Goal: Information Seeking & Learning: Learn about a topic

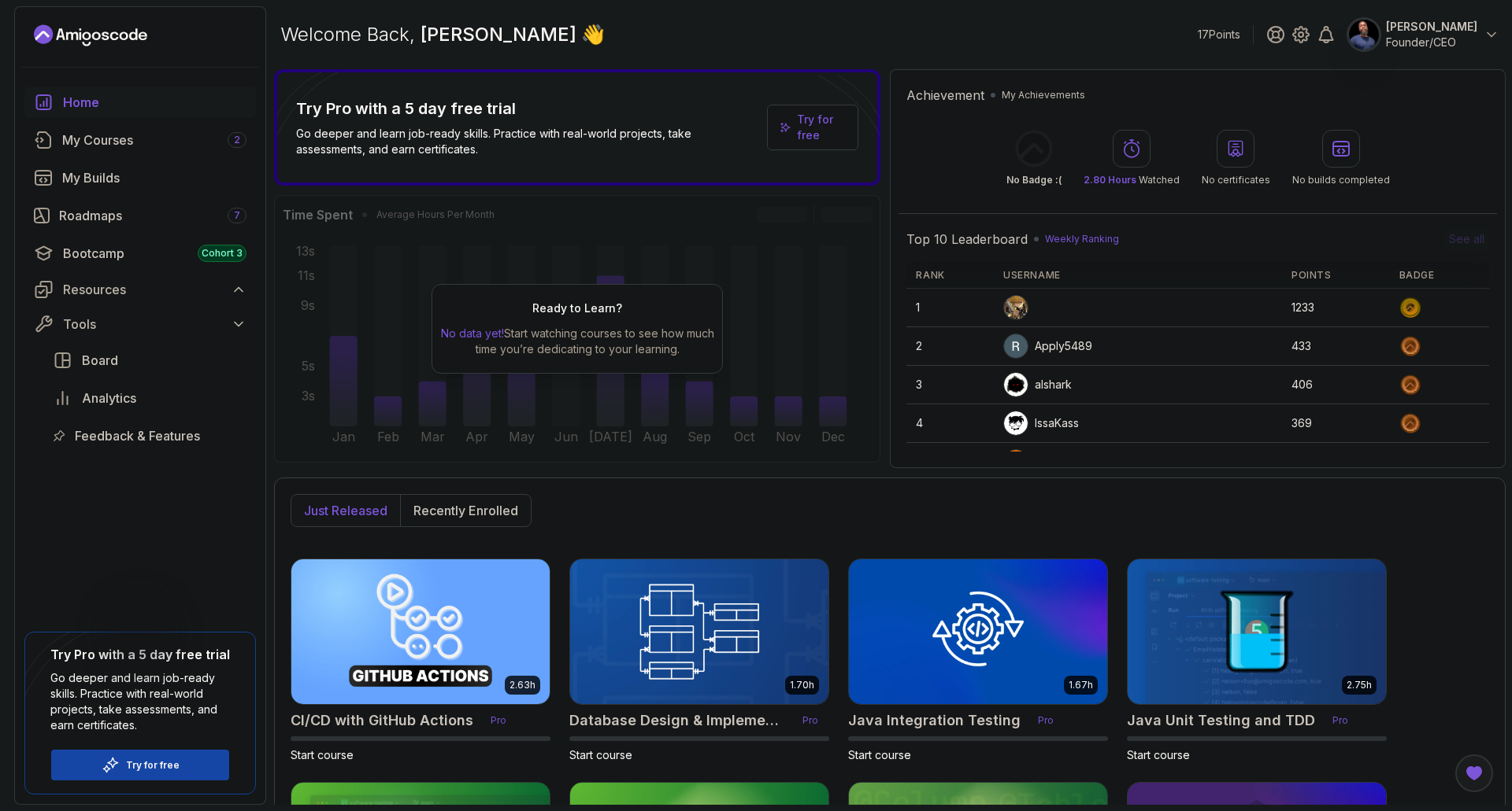
select select "English"
click at [719, 191] on div "Try Pro with a 5 day free trial Go deeper and learn job-ready skills. Practice …" at bounding box center [577, 269] width 606 height 399
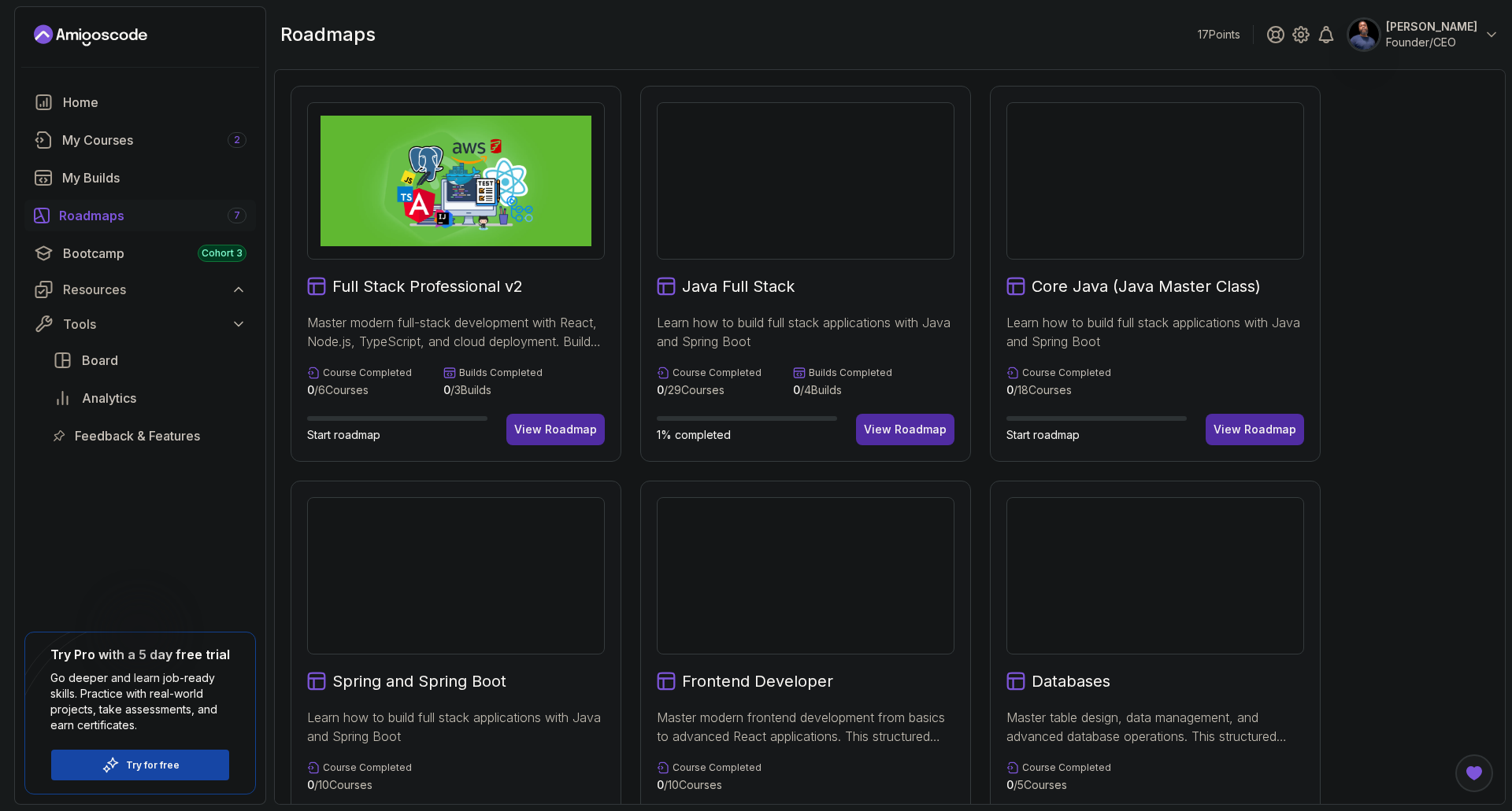
click at [98, 138] on div "My Courses 2" at bounding box center [154, 140] width 184 height 19
click at [98, 139] on div "My Courses 2" at bounding box center [154, 140] width 184 height 19
click at [67, 93] on link "Home" at bounding box center [140, 102] width 232 height 31
click at [64, 95] on div "Home" at bounding box center [155, 102] width 183 height 19
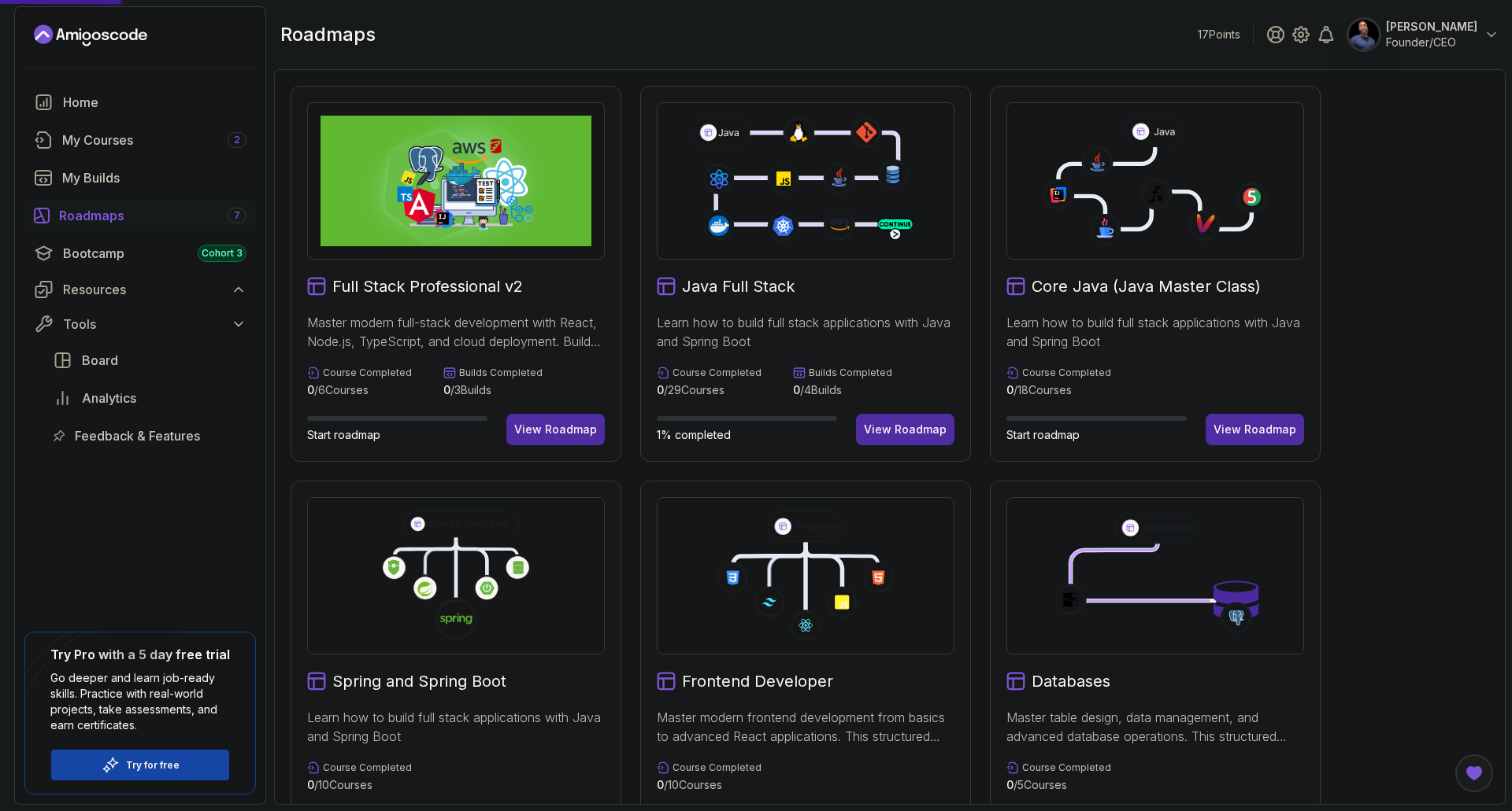
scroll to position [78, 0]
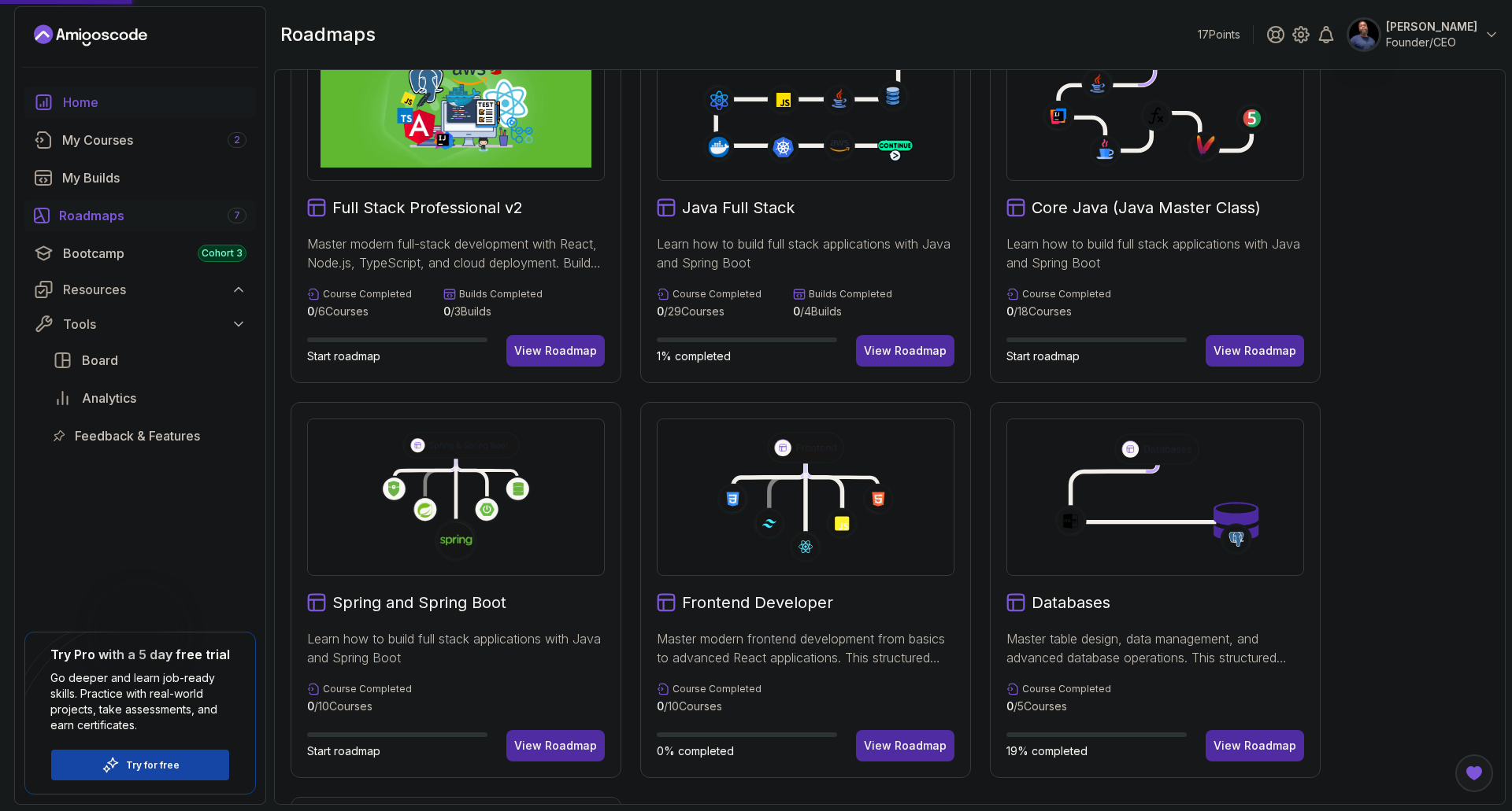
click at [75, 105] on div "Home" at bounding box center [155, 102] width 183 height 19
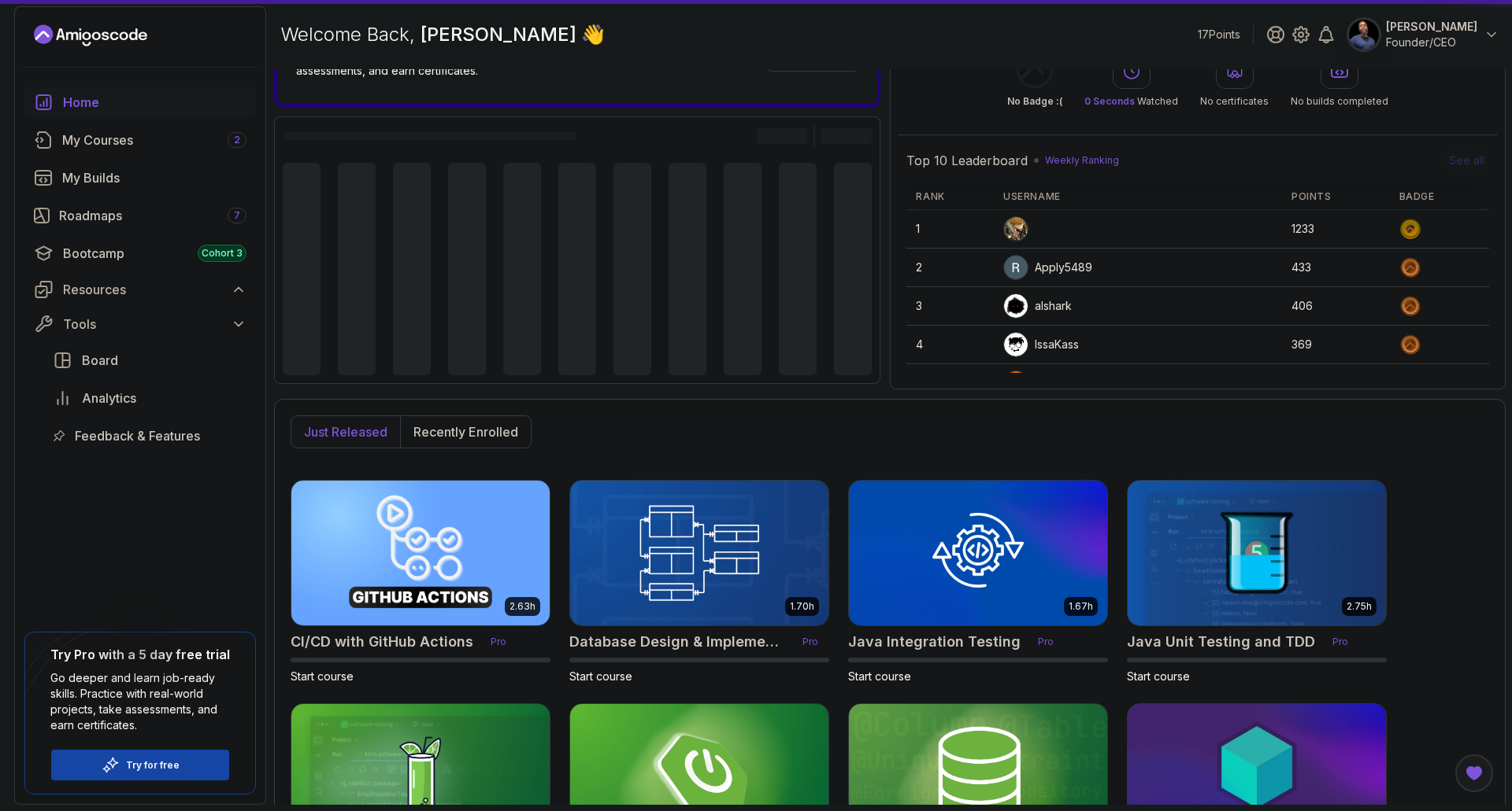
scroll to position [198, 0]
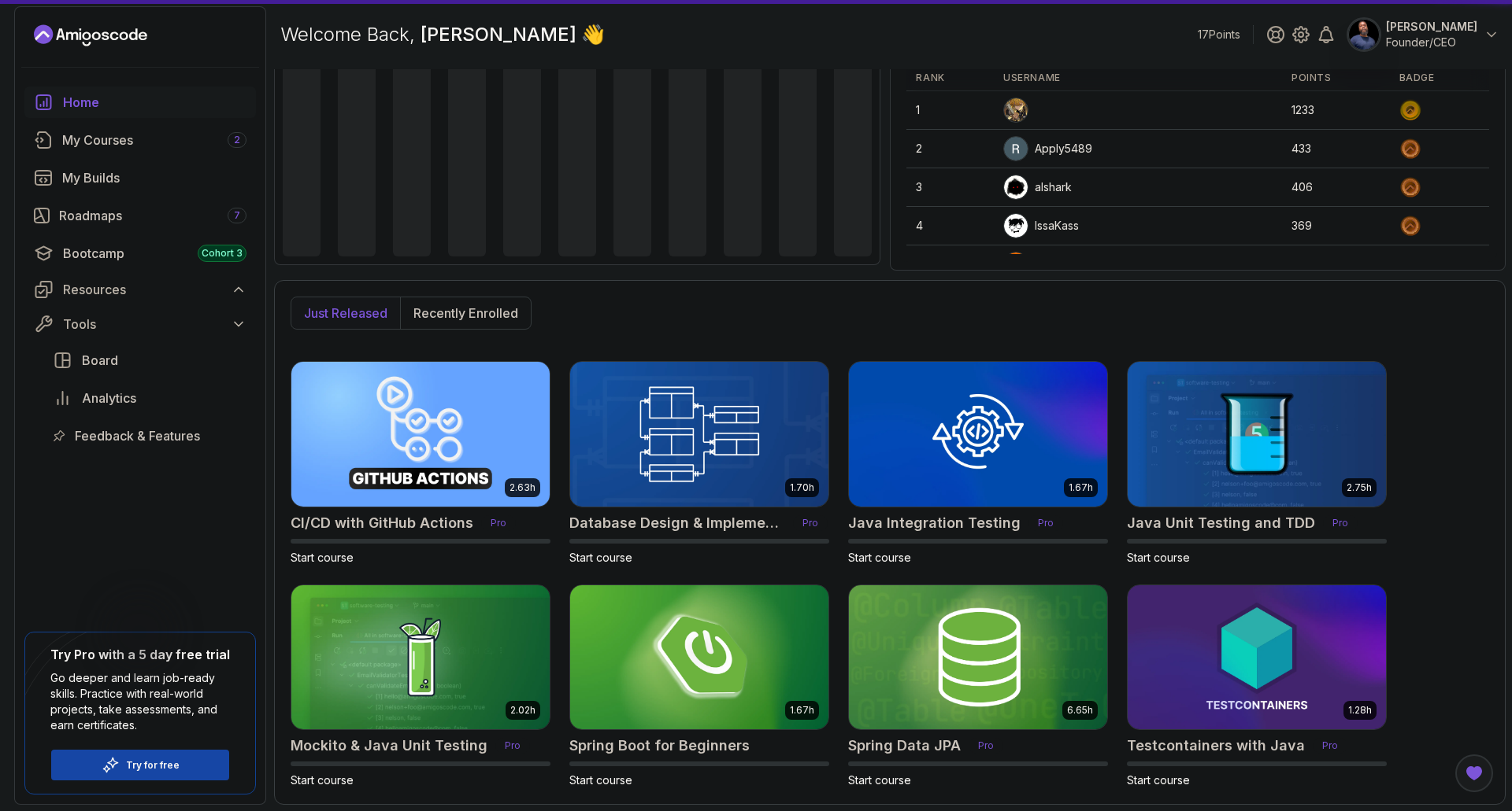
click at [76, 105] on div "Home" at bounding box center [155, 102] width 183 height 19
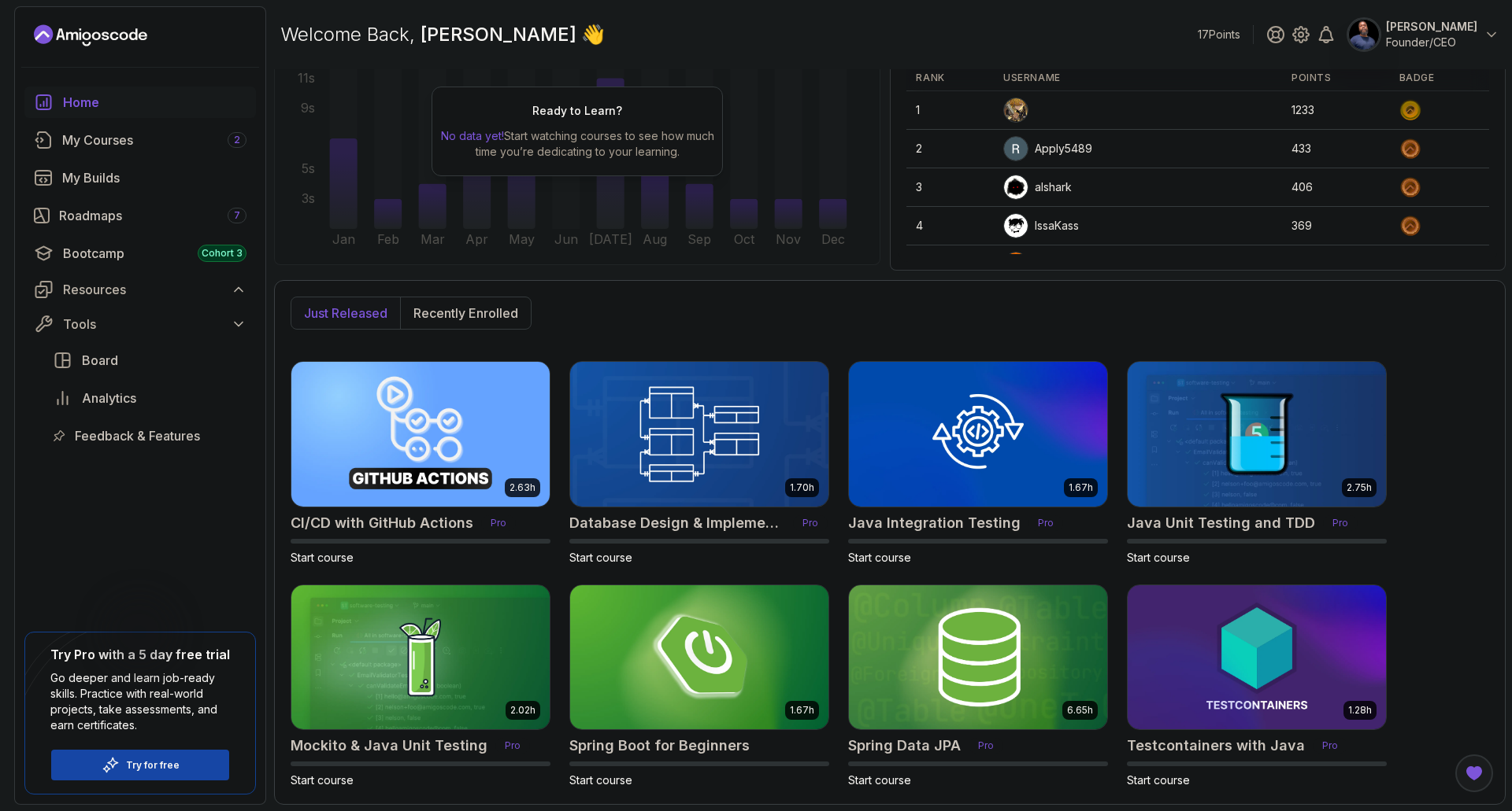
click at [90, 46] on icon "Landing page" at bounding box center [90, 35] width 114 height 25
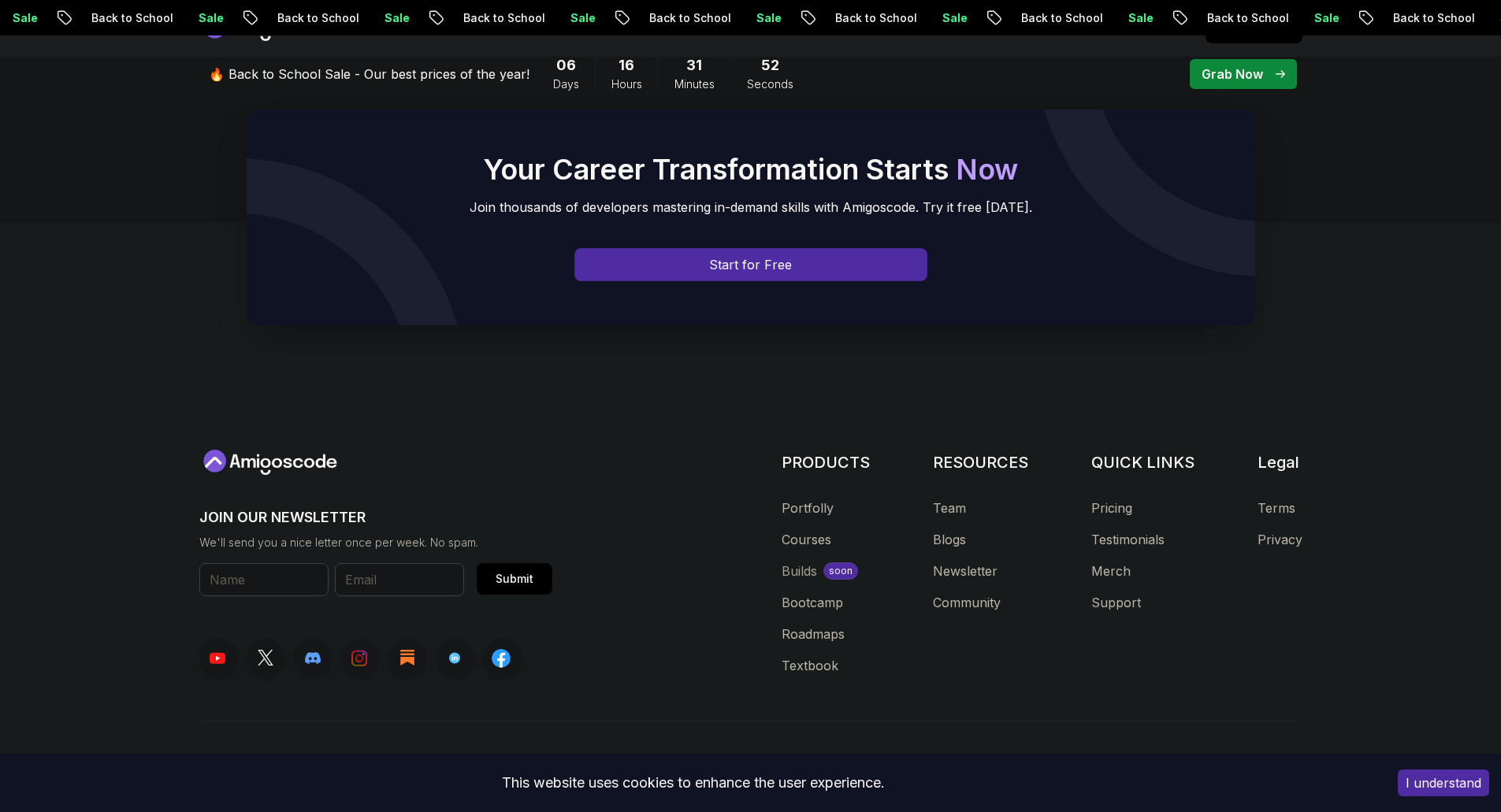
scroll to position [6687, 0]
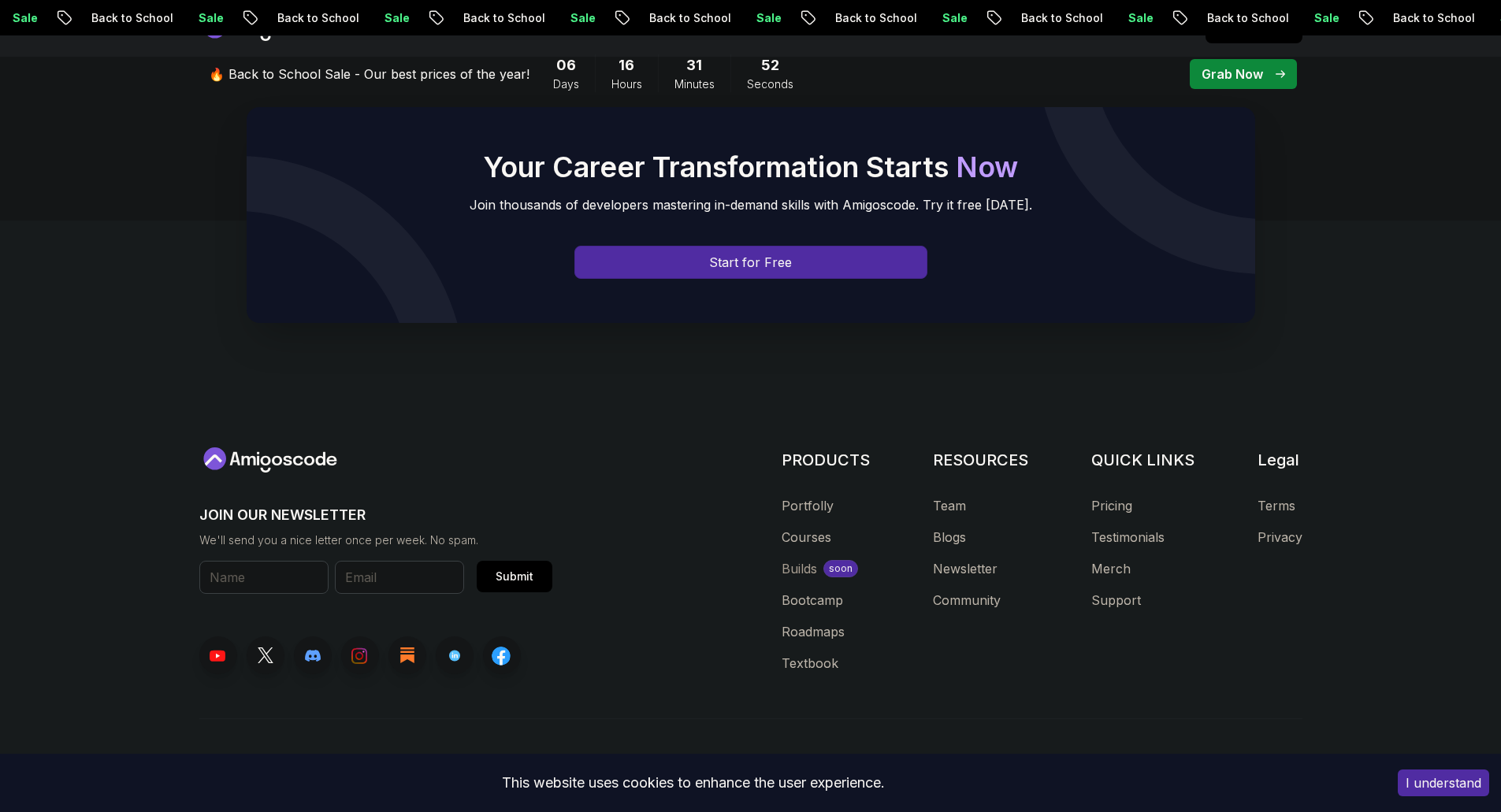
click at [1423, 785] on button "I understand" at bounding box center [1444, 783] width 92 height 27
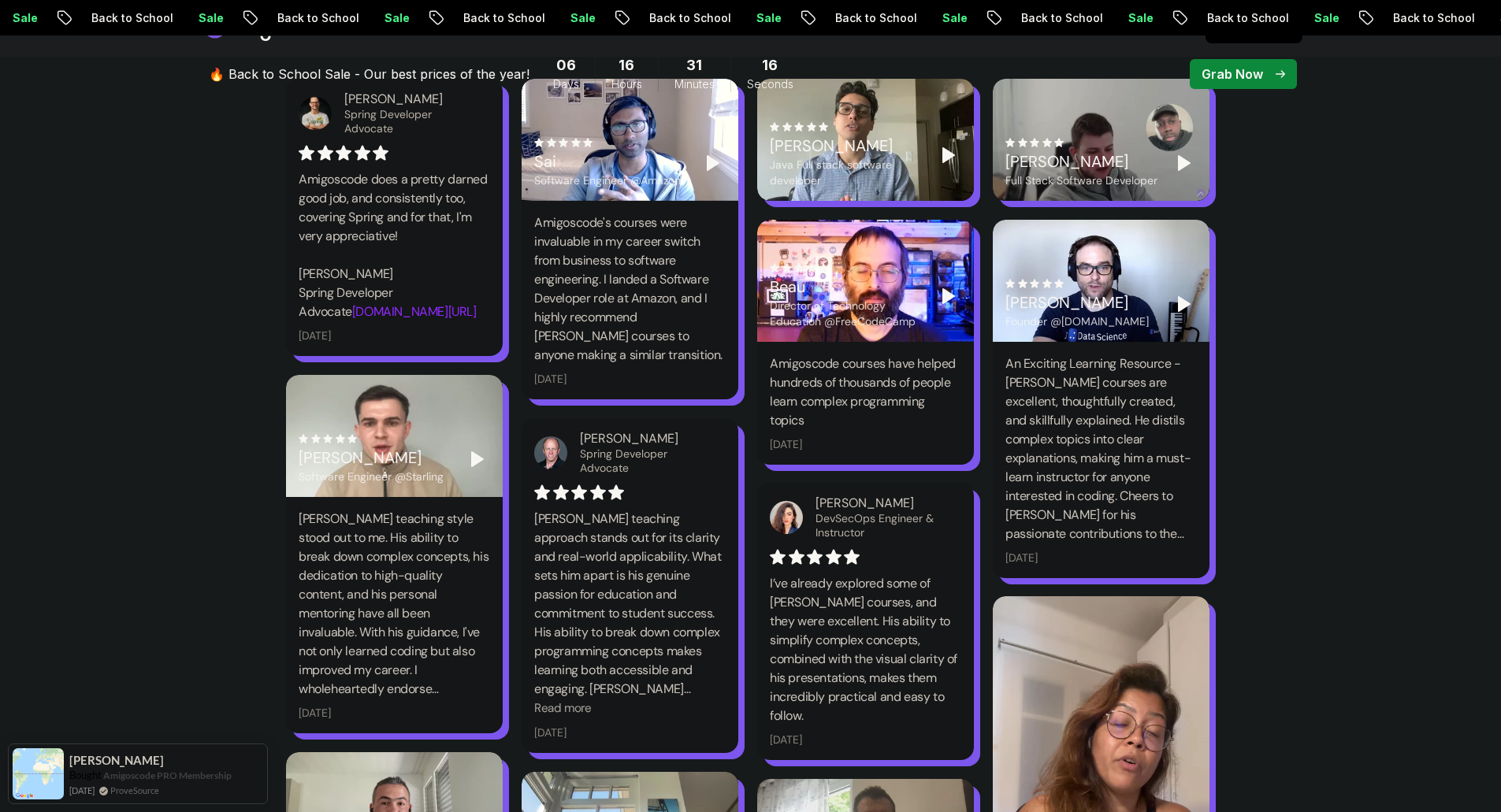
scroll to position [2275, 0]
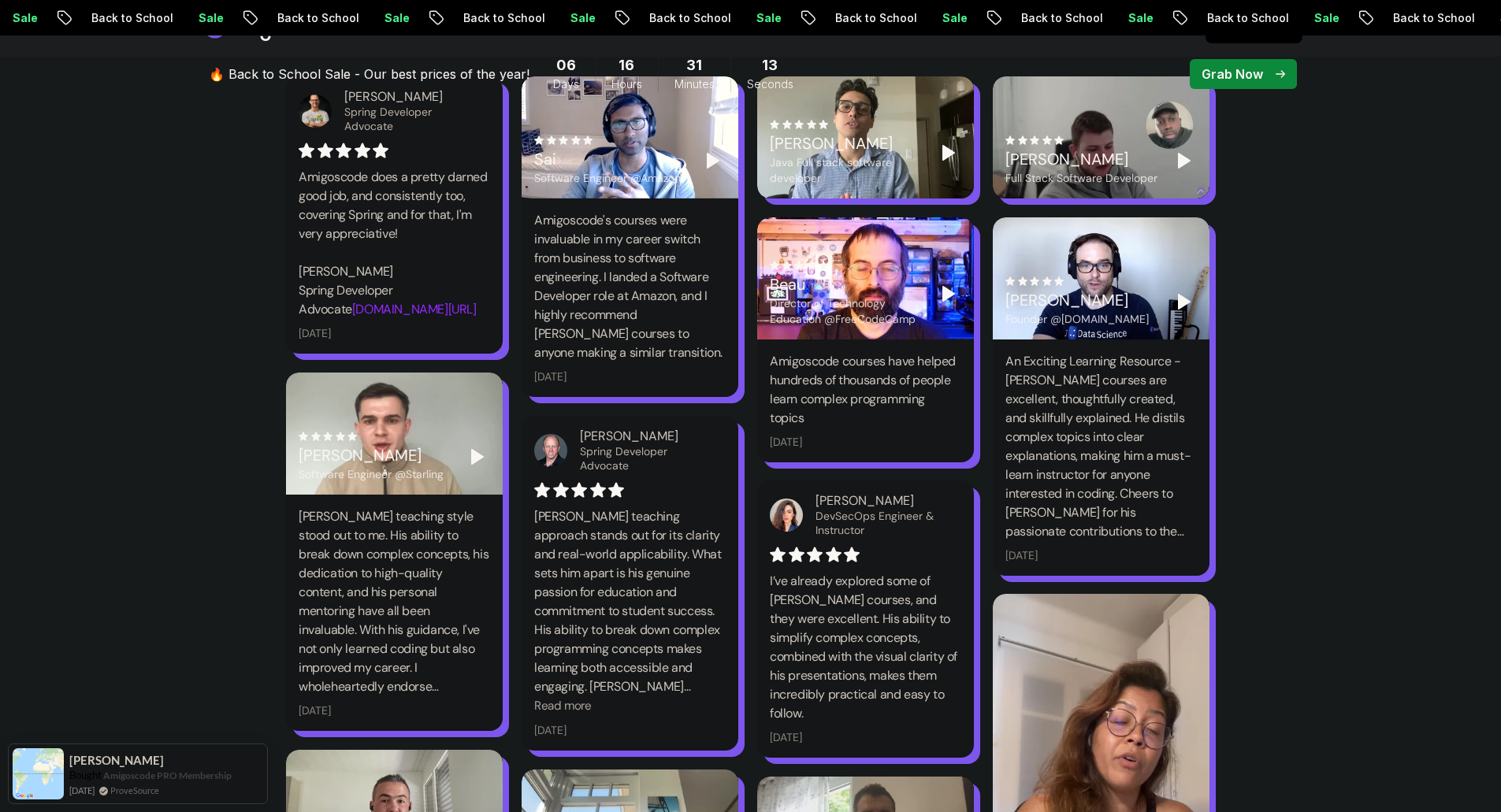
click at [1254, 78] on p "Grab Now" at bounding box center [1233, 75] width 61 height 19
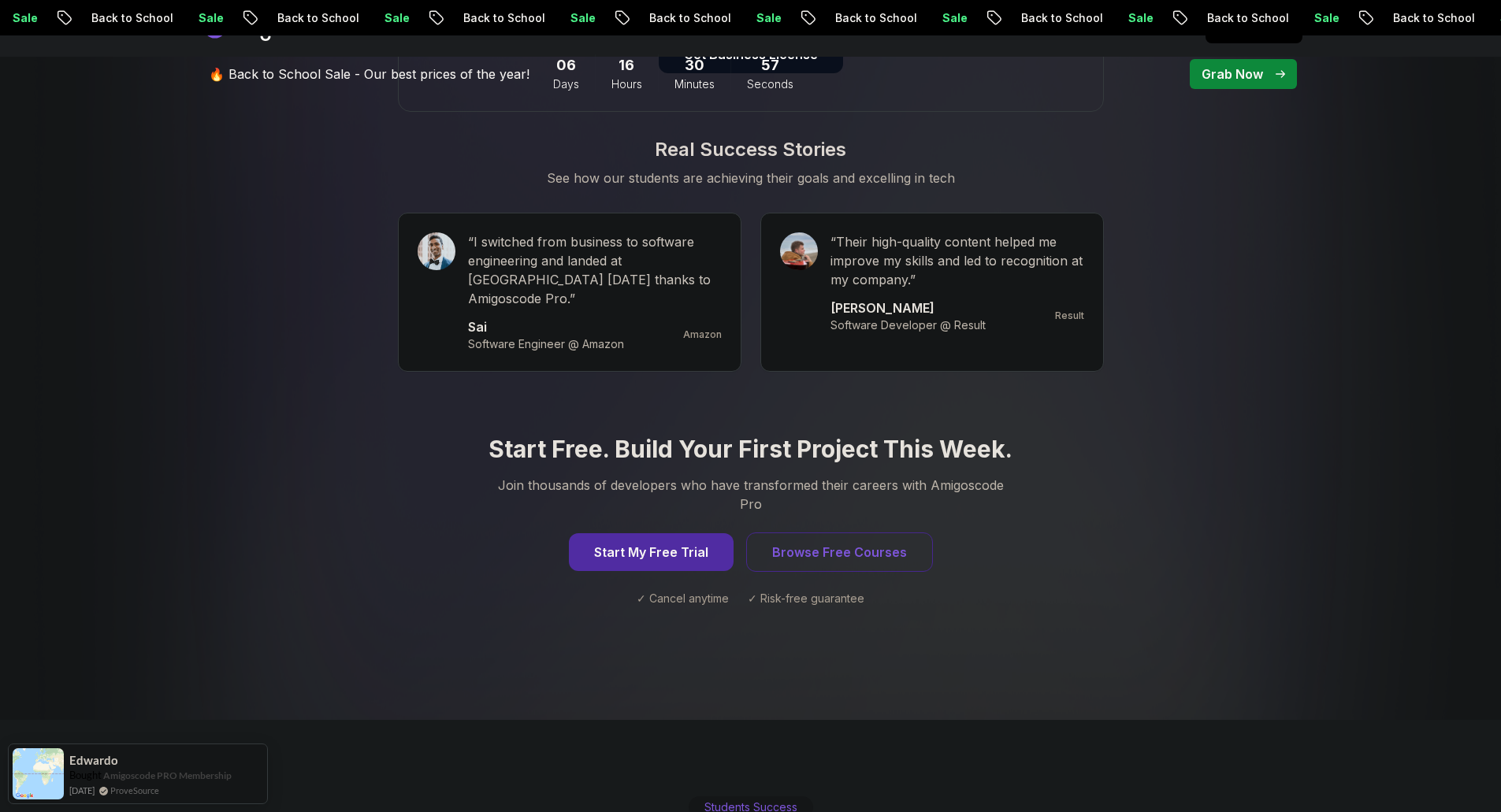
scroll to position [1419, 0]
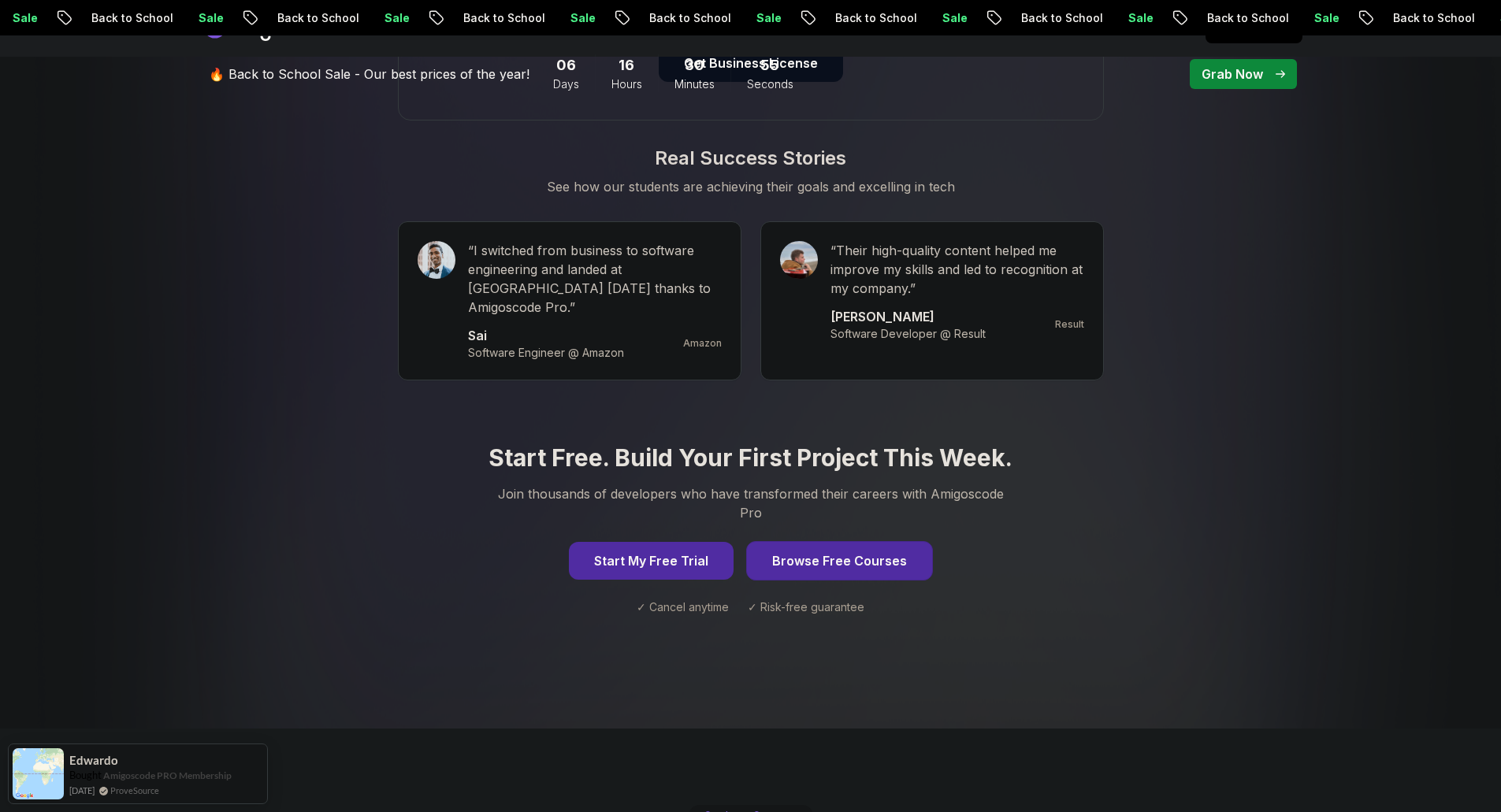
click at [841, 542] on button "Browse Free Courses" at bounding box center [839, 561] width 186 height 39
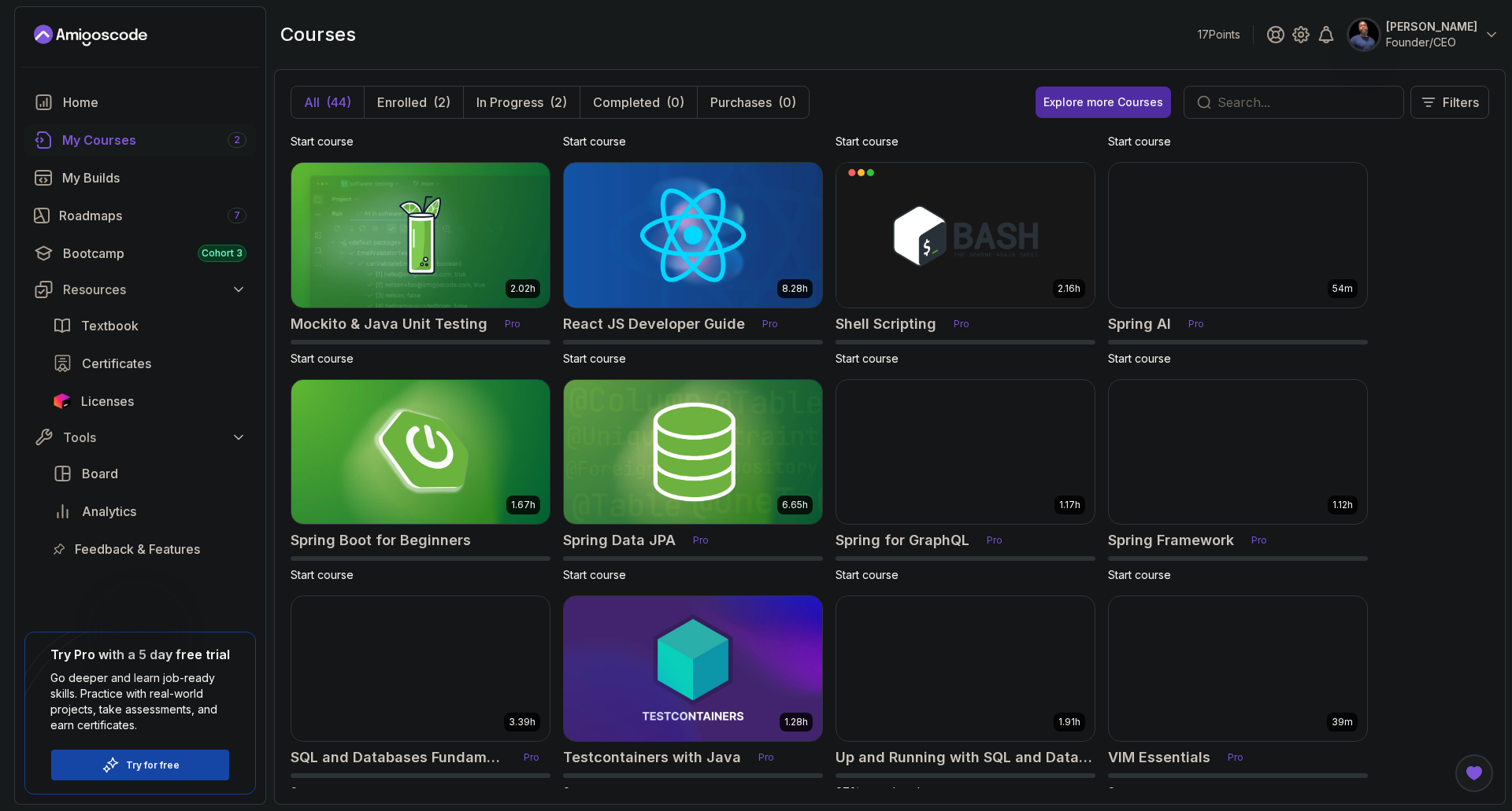
scroll to position [1736, 0]
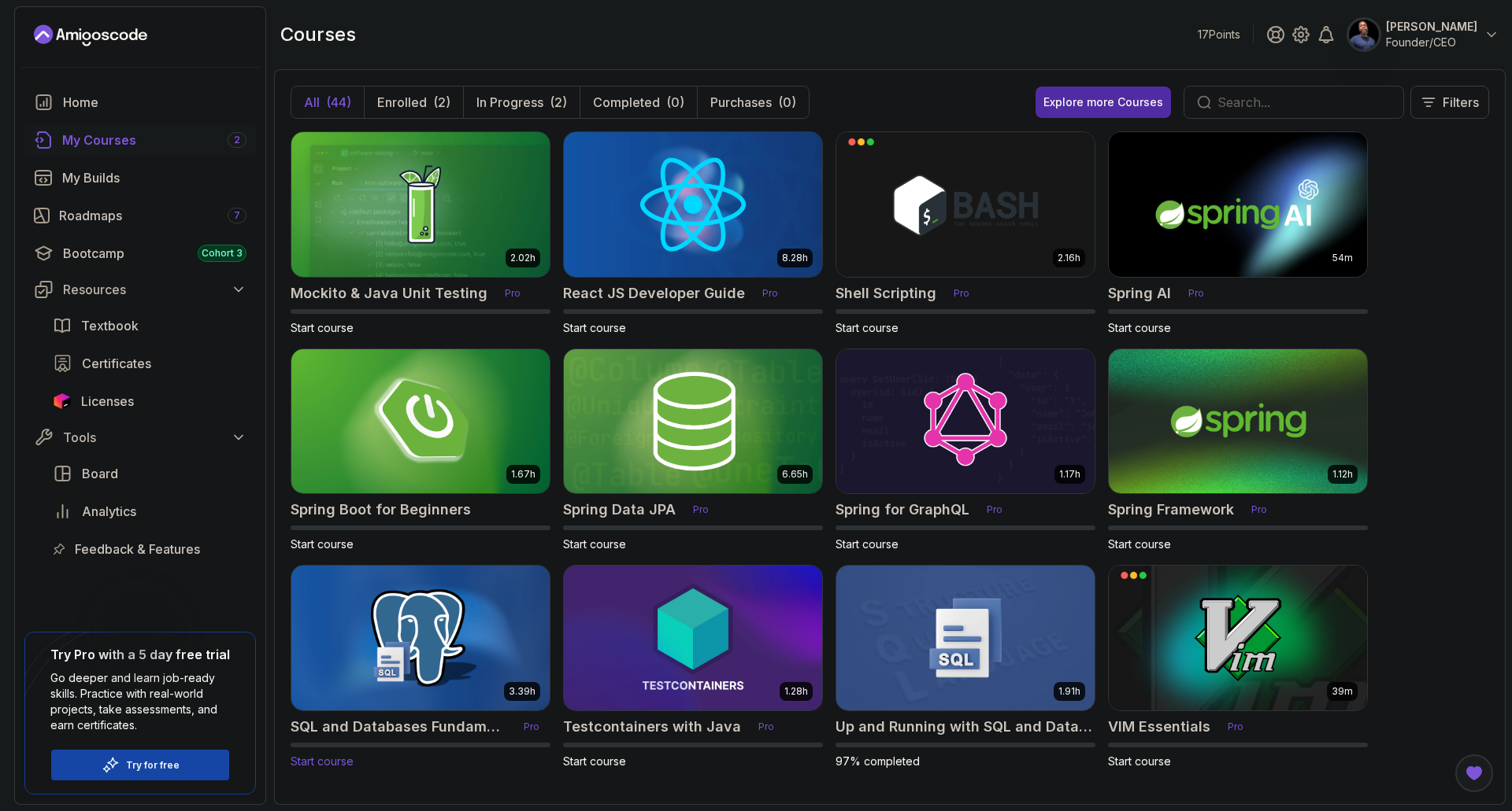
click at [330, 760] on span "Start course" at bounding box center [322, 761] width 63 height 13
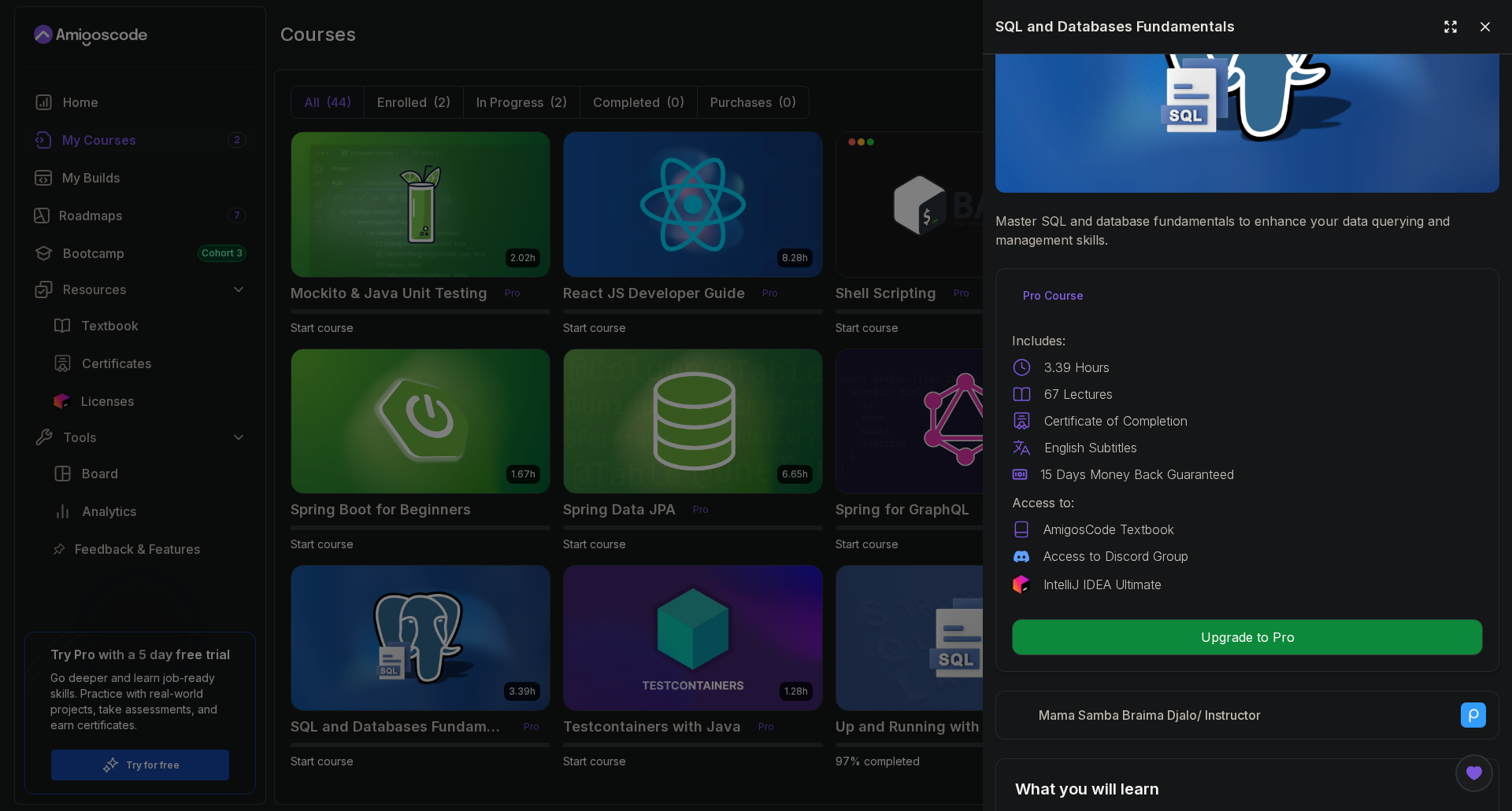
scroll to position [0, 0]
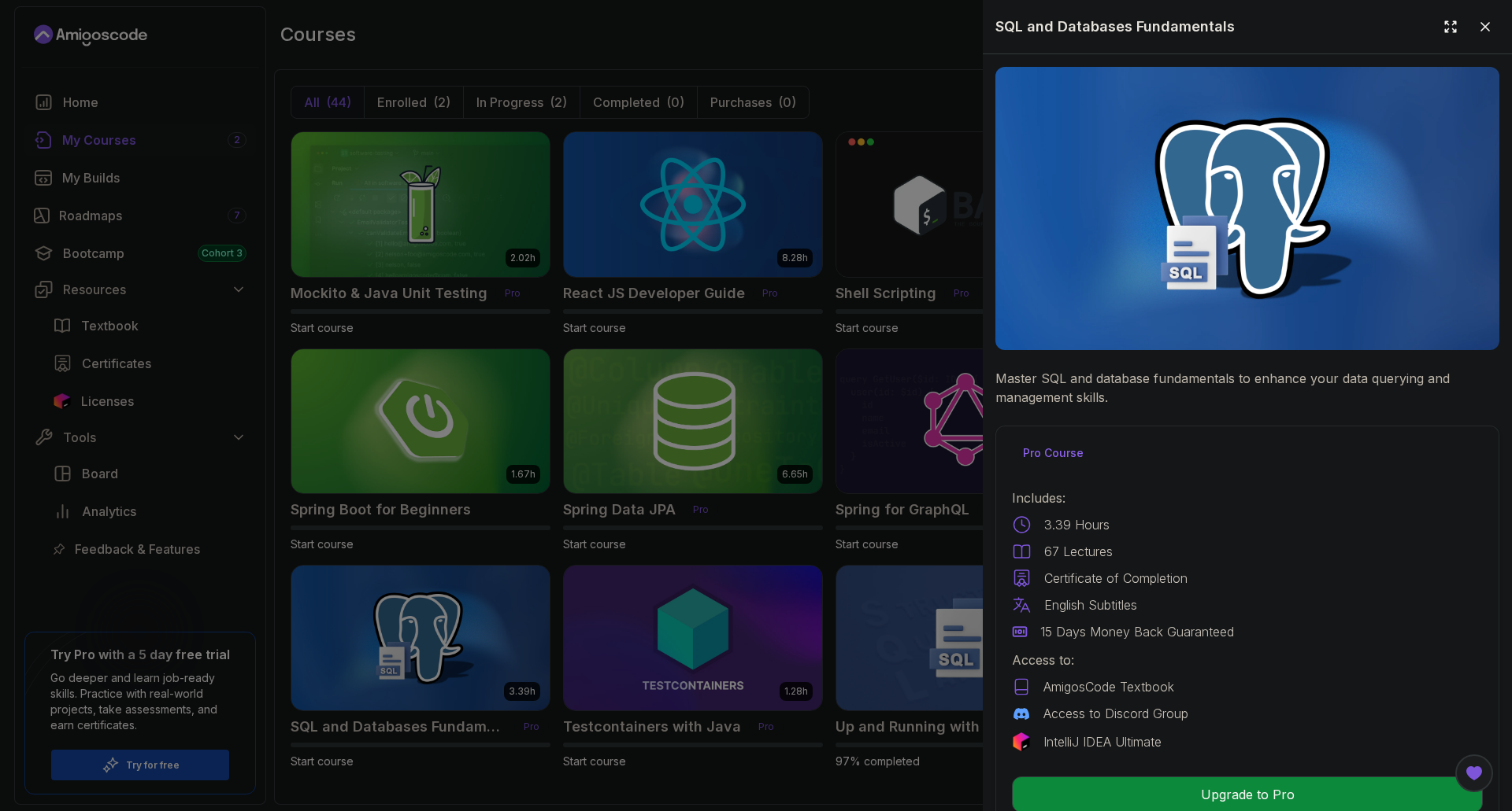
click at [969, 65] on div at bounding box center [756, 406] width 1512 height 811
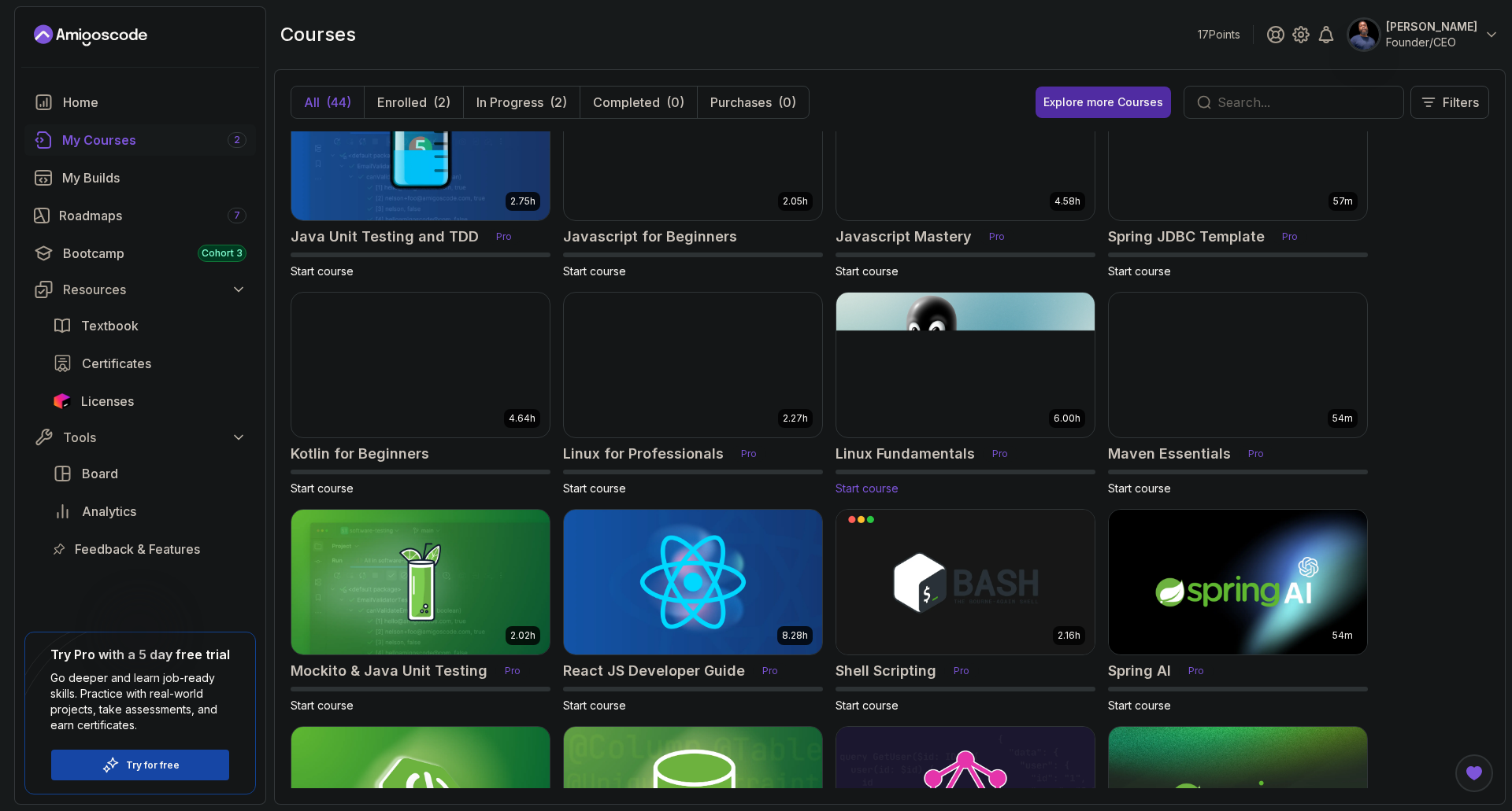
scroll to position [1184, 0]
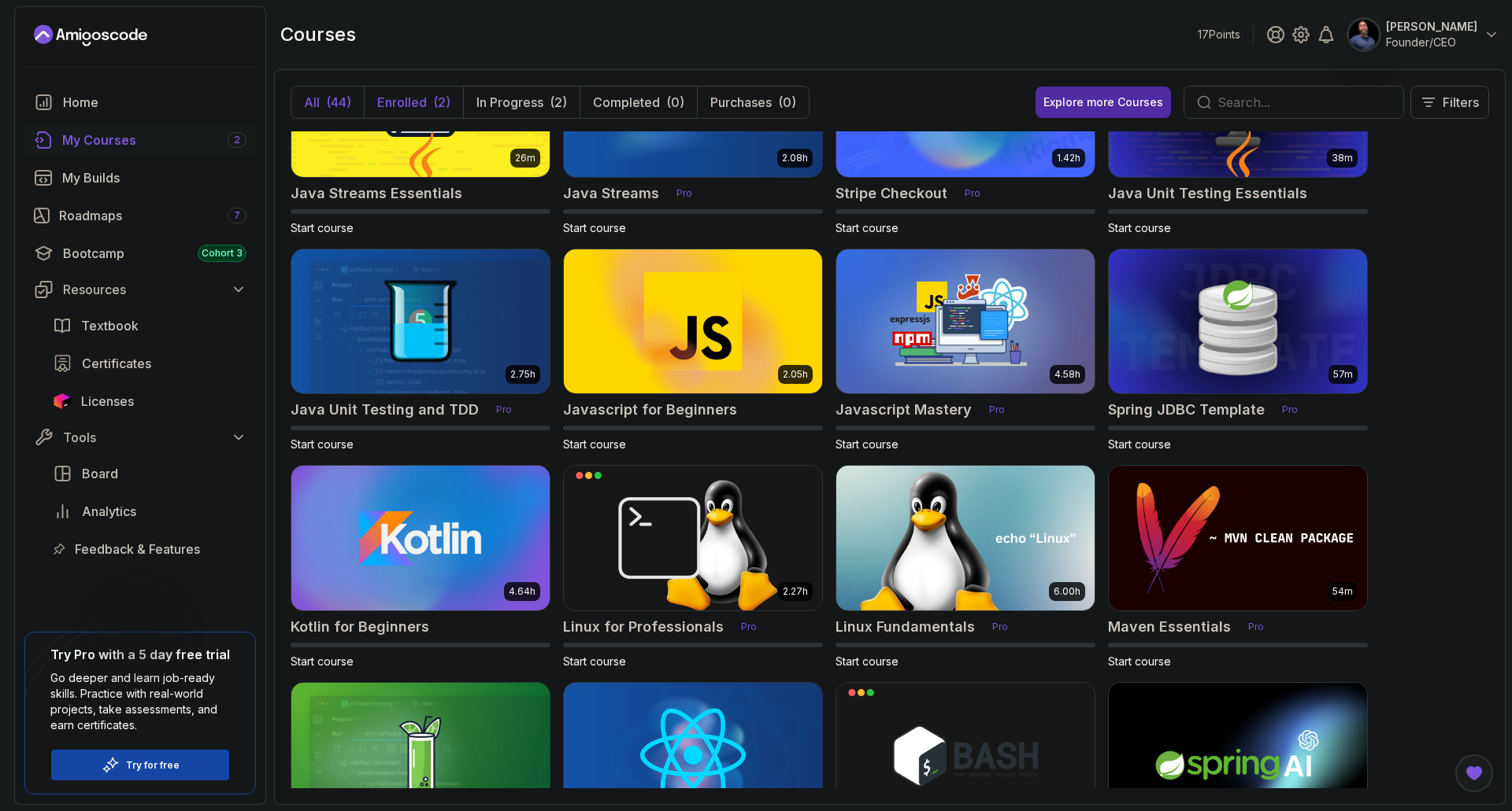
click at [423, 99] on p "Enrolled" at bounding box center [402, 102] width 50 height 19
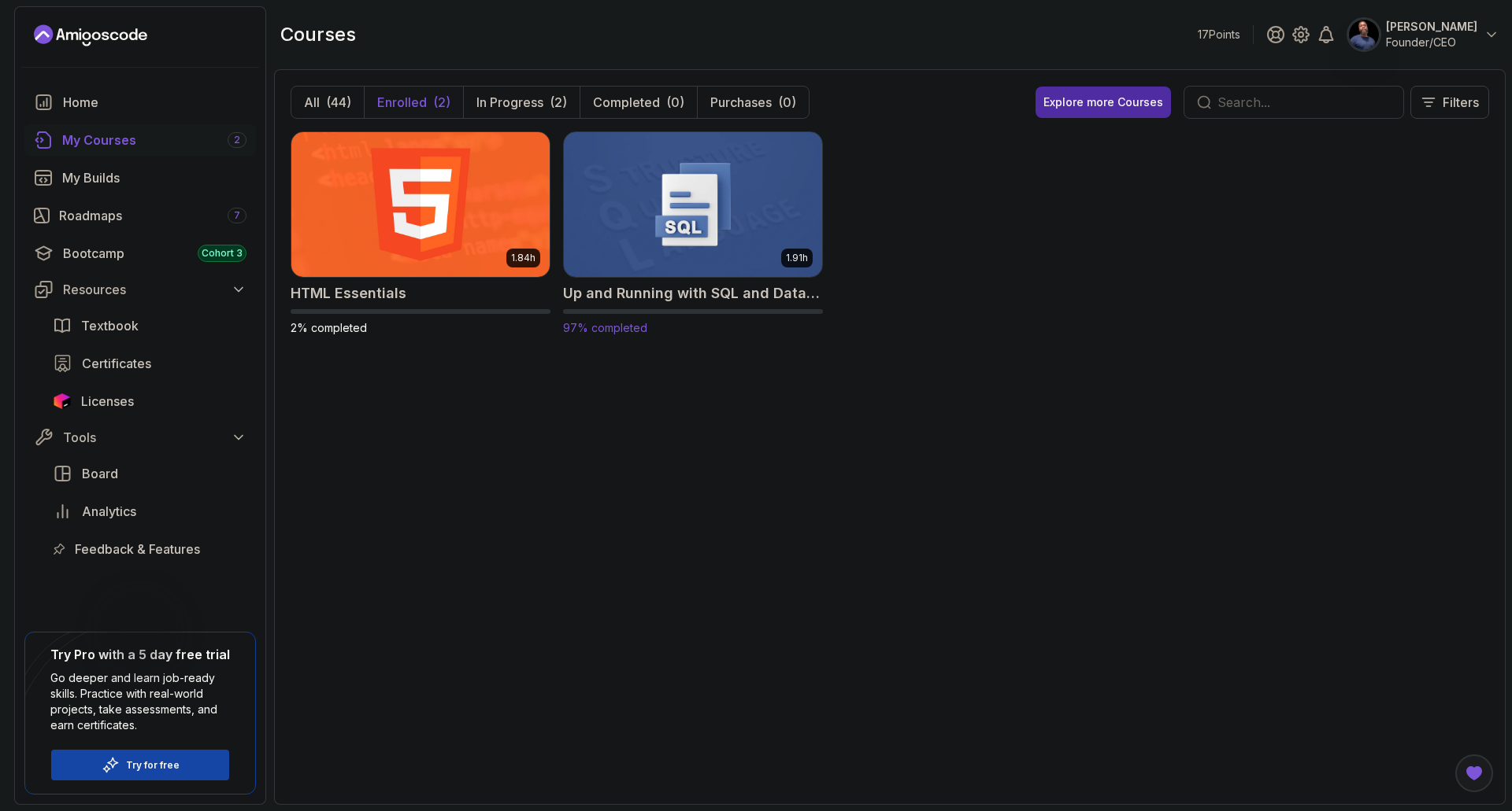
click at [598, 298] on h2 "Up and Running with SQL and Databases" at bounding box center [693, 293] width 260 height 22
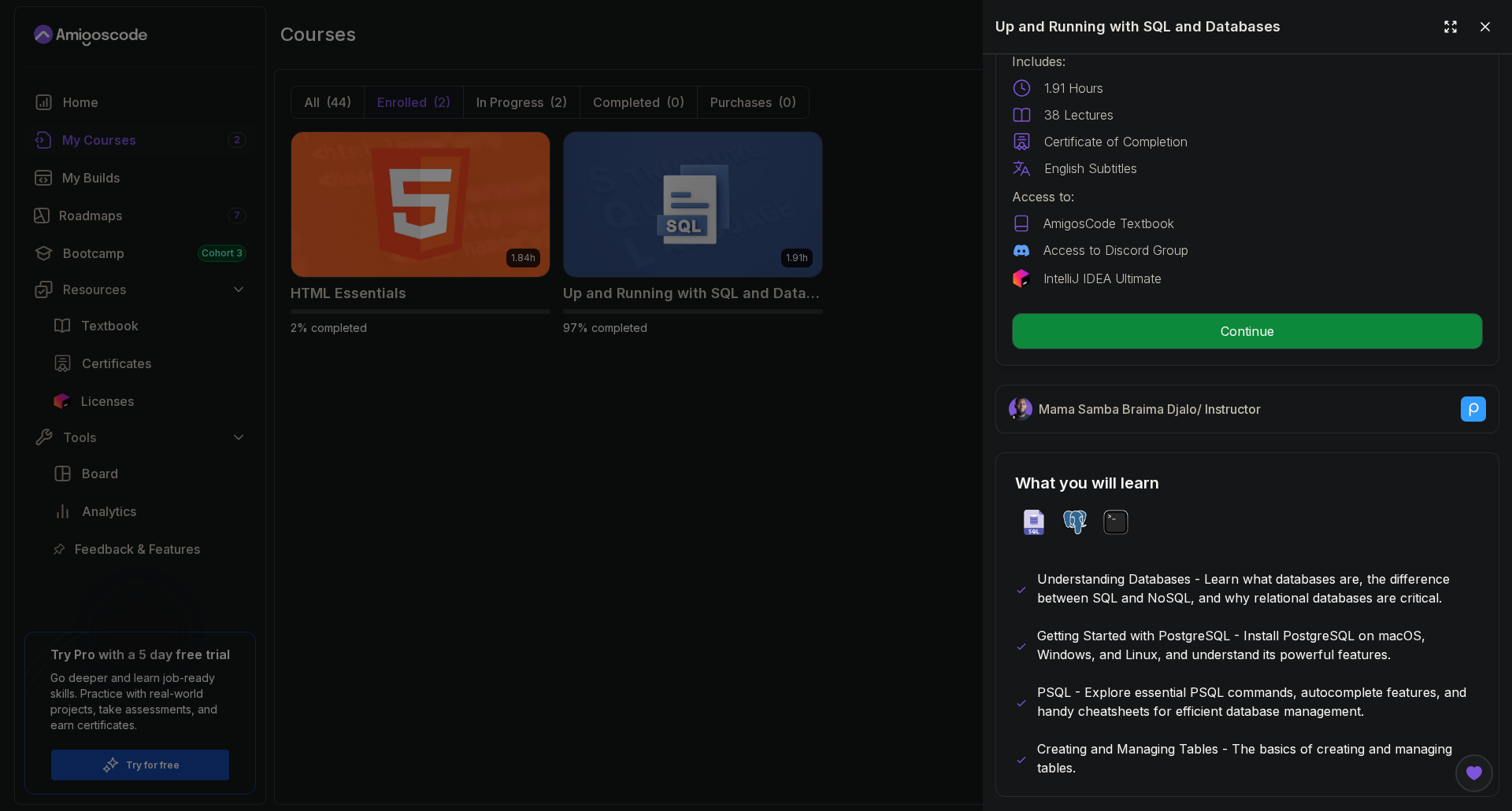
scroll to position [387, 0]
